Goal: Browse casually

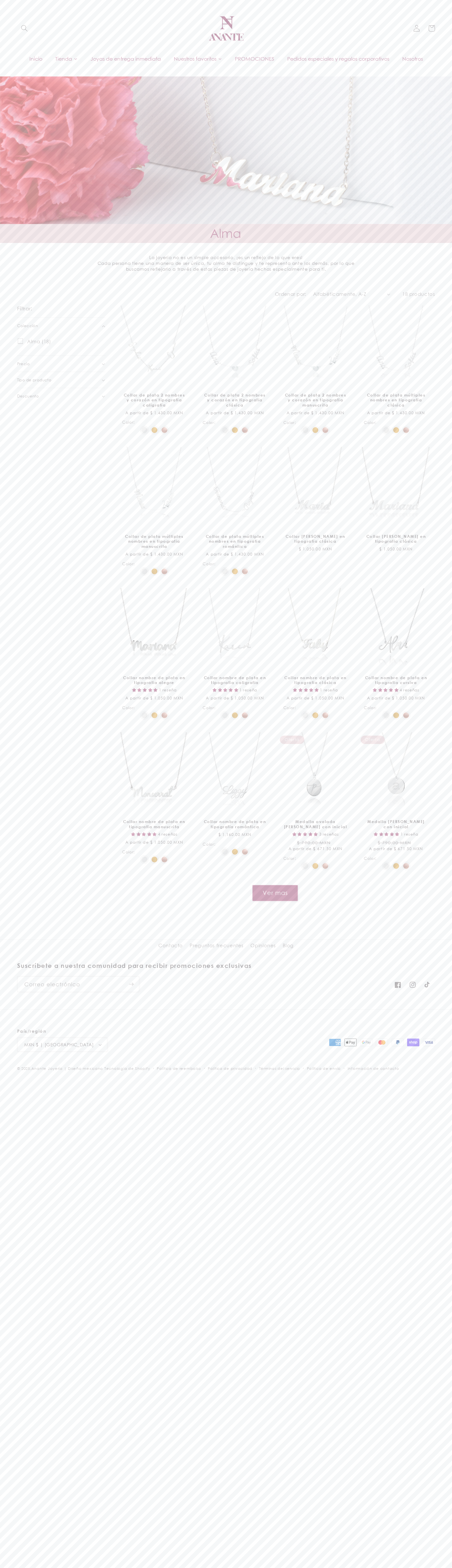
click at [188, 1] on header "Inicio Tienda Joyas de entrega inmediata PROMOCIONES Pedidos especiales y regal…" at bounding box center [226, 35] width 452 height 70
click at [425, 173] on div at bounding box center [226, 160] width 452 height 167
click at [39, 1567] on html "Ir directamente al contenido Tu carrito esta vacío Seguir comprando ¿Tienes una…" at bounding box center [226, 784] width 452 height 1568
click at [24, 640] on aside "Filtrar: Eliminar todos Colección (0) Colección Alma (18) Alma (18 productos) A…" at bounding box center [66, 604] width 99 height 604
click at [219, 9] on img at bounding box center [226, 29] width 39 height 39
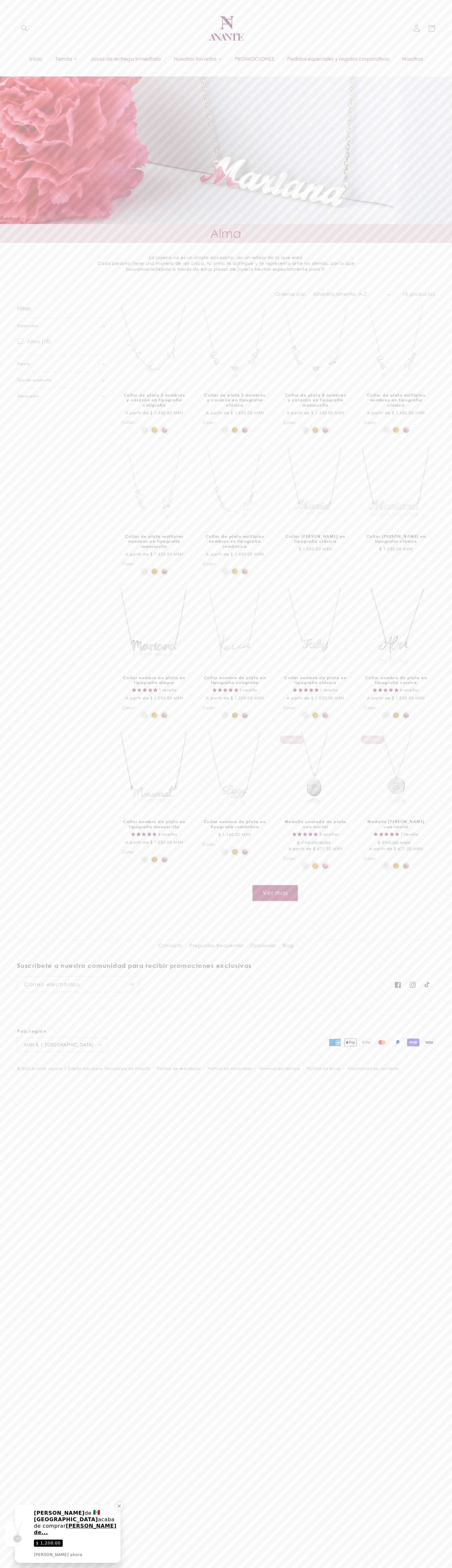
click at [437, 864] on div "Filtrar: Eliminar todos Colección (0) Colección Alma (18) Alma (18 productos) P…" at bounding box center [226, 604] width 452 height 604
click at [20, 1567] on html "Ir directamente al contenido Tu carrito esta vacío Seguir comprando ¿Tienes una…" at bounding box center [226, 784] width 452 height 1568
click at [18, 985] on input "Correo electrónico" at bounding box center [78, 984] width 121 height 15
